Goal: Find contact information: Find contact information

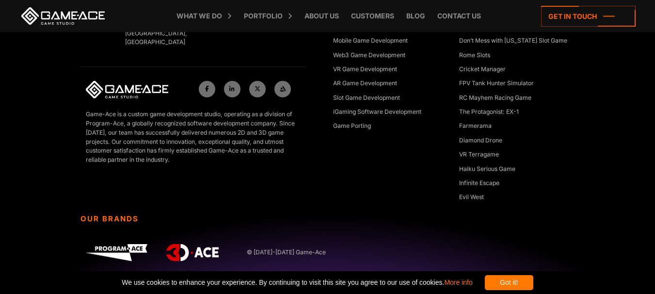
scroll to position [4440, 0]
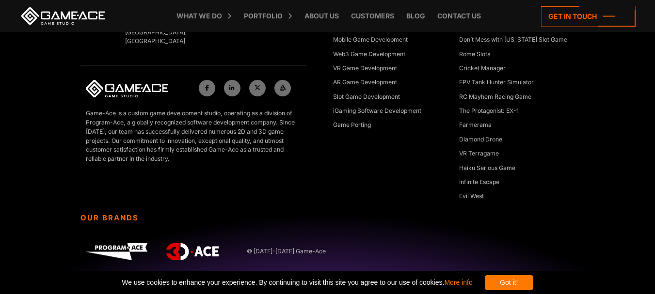
click at [533, 277] on div "Got it!" at bounding box center [509, 282] width 48 height 15
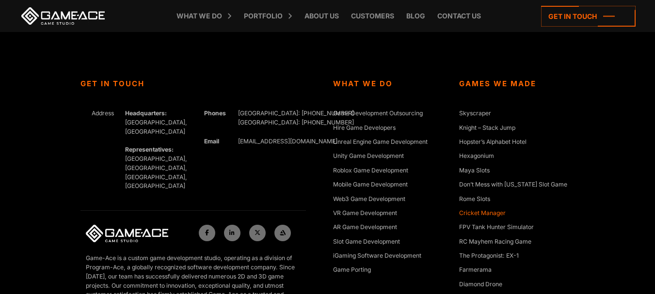
scroll to position [4294, 0]
click at [482, 211] on link "Cricket Manager" at bounding box center [482, 215] width 47 height 10
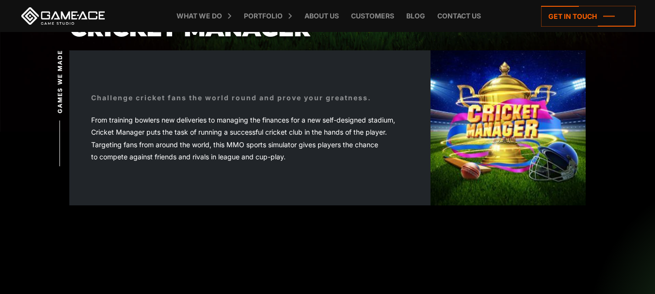
click at [464, 18] on link "Contact us" at bounding box center [459, 16] width 53 height 32
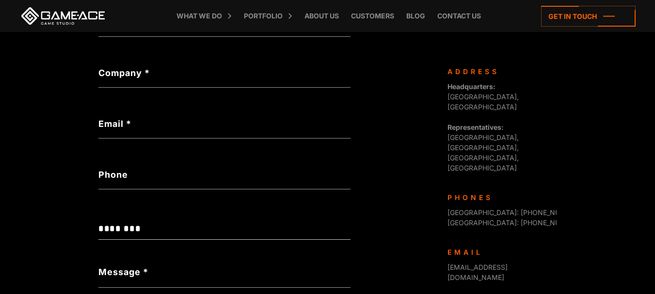
scroll to position [291, 0]
